Goal: Use online tool/utility: Utilize a website feature to perform a specific function

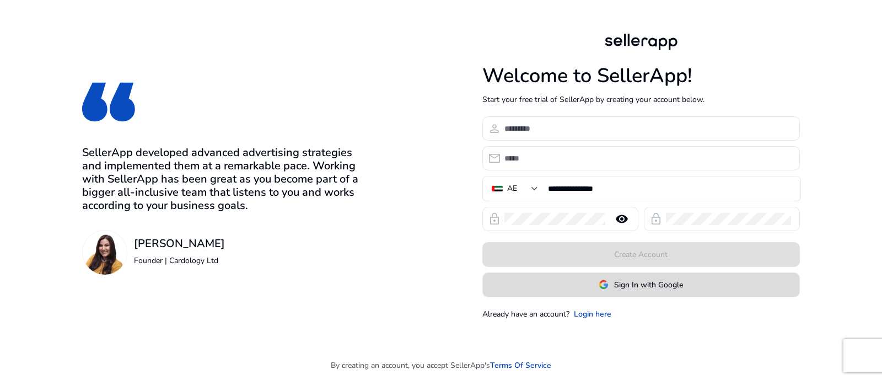
click at [603, 282] on img at bounding box center [604, 285] width 10 height 10
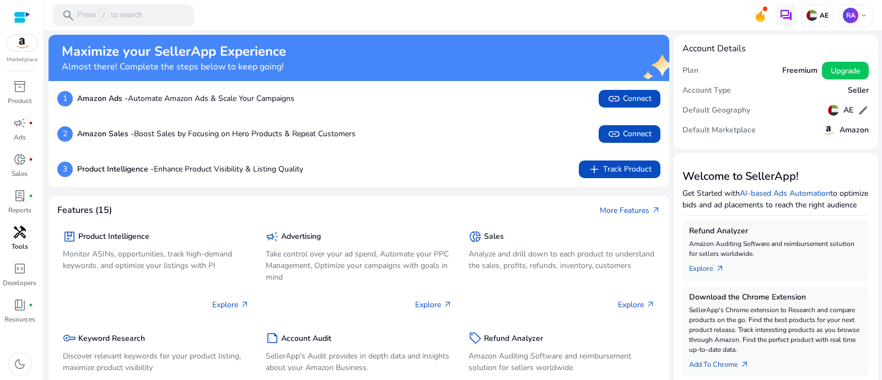
click at [15, 229] on span "handyman" at bounding box center [19, 232] width 13 height 13
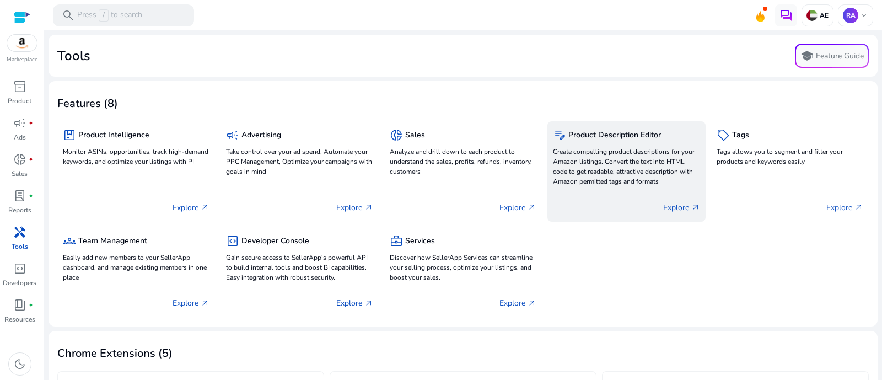
click at [582, 163] on p "Create compelling product descriptions for your Amazon listings. Convert the te…" at bounding box center [626, 167] width 147 height 40
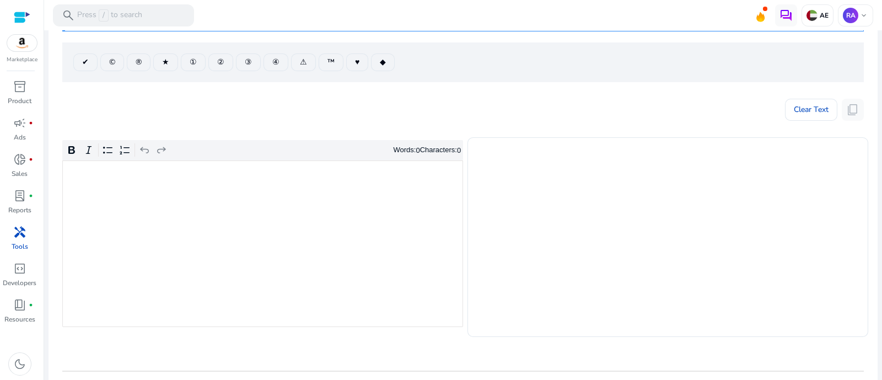
scroll to position [137, 0]
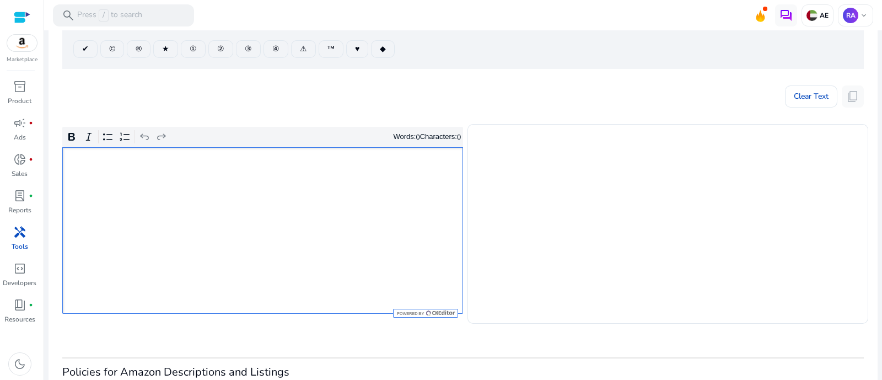
click at [359, 173] on div "Rich Text Editor. Editing area: main. Press Alt+0 for help." at bounding box center [262, 230] width 401 height 167
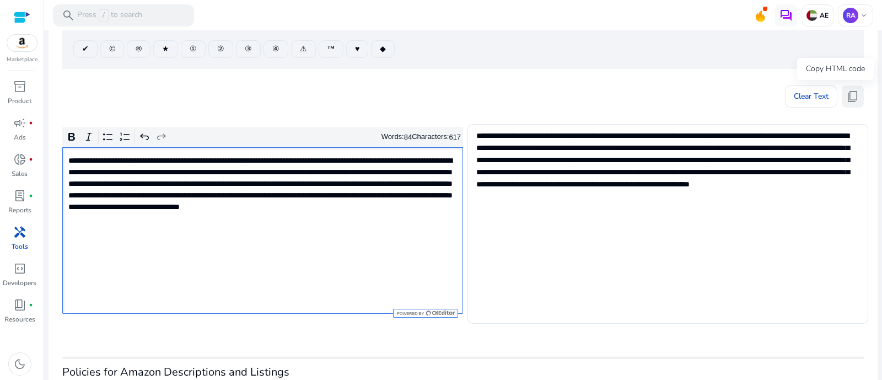
click at [846, 90] on span "content_copy" at bounding box center [852, 96] width 13 height 13
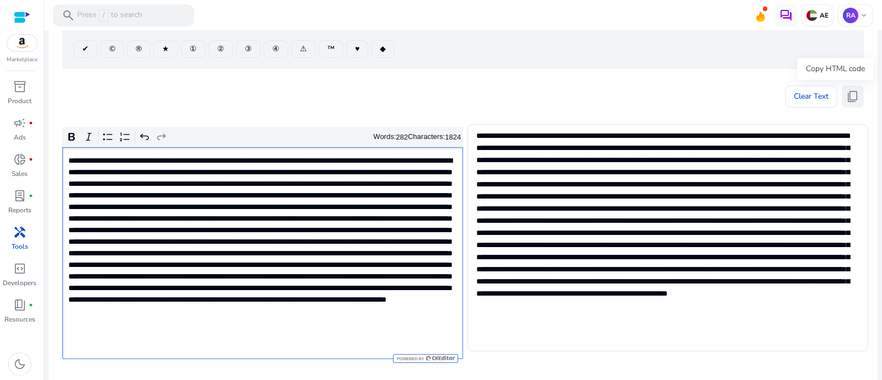
click at [851, 97] on span "content_copy" at bounding box center [852, 96] width 13 height 13
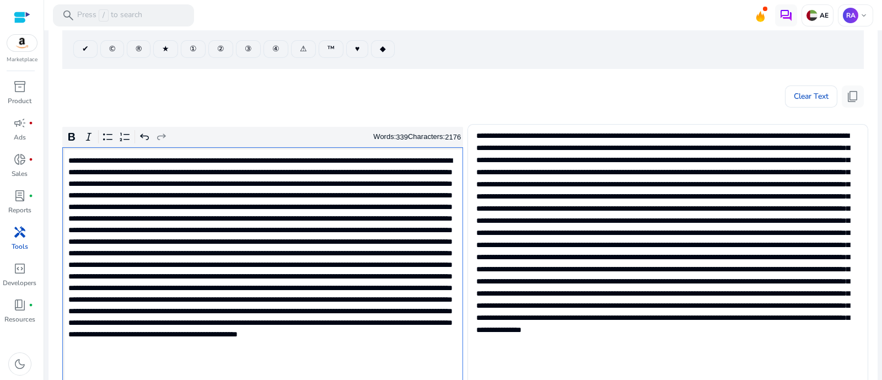
scroll to position [165, 0]
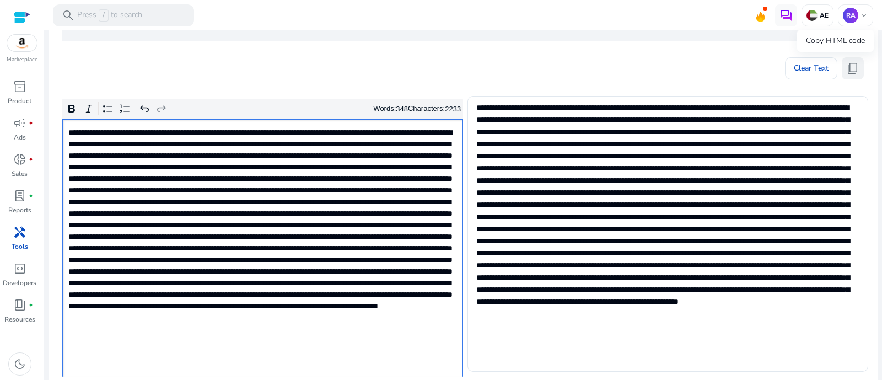
click at [850, 68] on span "content_copy" at bounding box center [852, 68] width 13 height 13
click at [339, 219] on p "Rich Text Editor. Editing area: main. Press Alt+0 for help." at bounding box center [261, 248] width 387 height 243
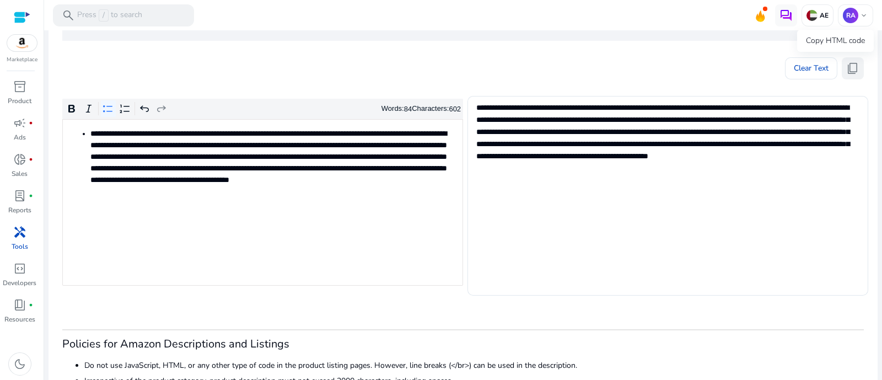
click at [858, 65] on button "content_copy" at bounding box center [853, 68] width 22 height 22
drag, startPoint x: 851, startPoint y: 73, endPoint x: 679, endPoint y: 65, distance: 172.3
click at [851, 72] on span "content_copy" at bounding box center [852, 68] width 13 height 13
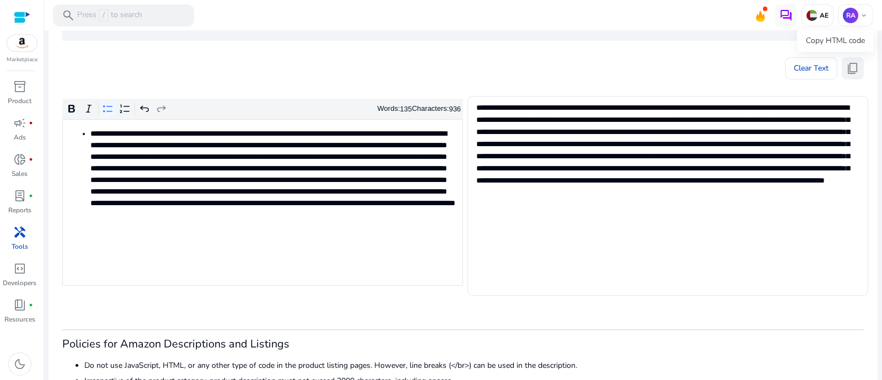
click at [853, 70] on span "content_copy" at bounding box center [852, 68] width 13 height 13
drag, startPoint x: 843, startPoint y: 76, endPoint x: 347, endPoint y: 6, distance: 500.6
click at [843, 74] on button "content_copy" at bounding box center [853, 68] width 22 height 22
click at [850, 66] on span "content_copy" at bounding box center [852, 68] width 13 height 13
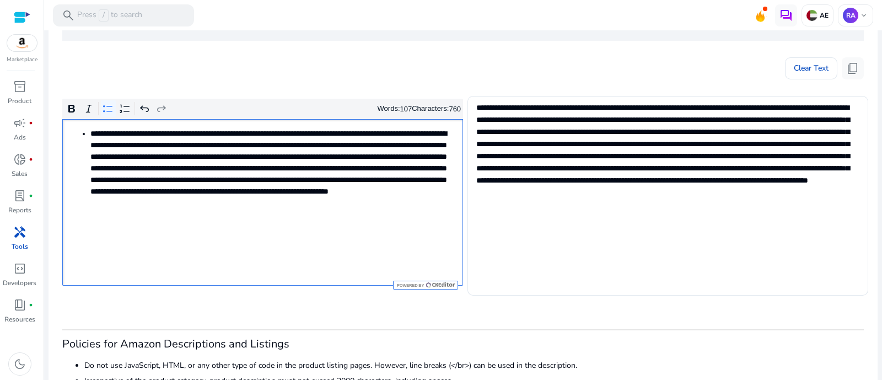
type textarea "**********"
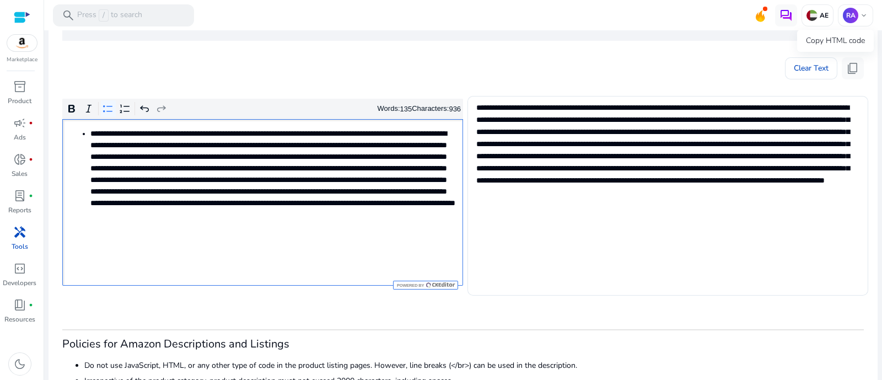
click at [853, 65] on span "content_copy" at bounding box center [852, 68] width 13 height 13
